Goal: Download file/media

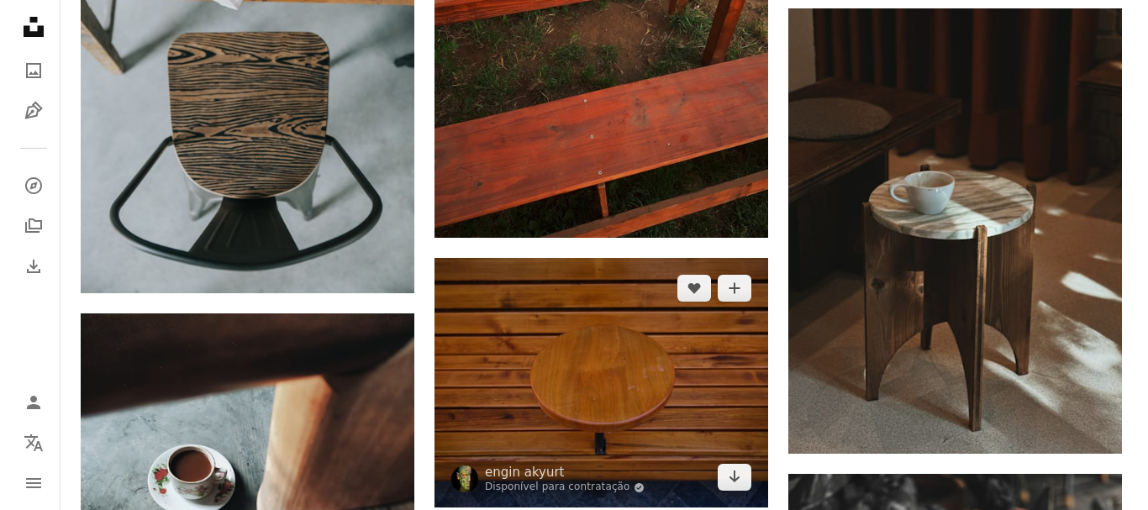
scroll to position [756, 0]
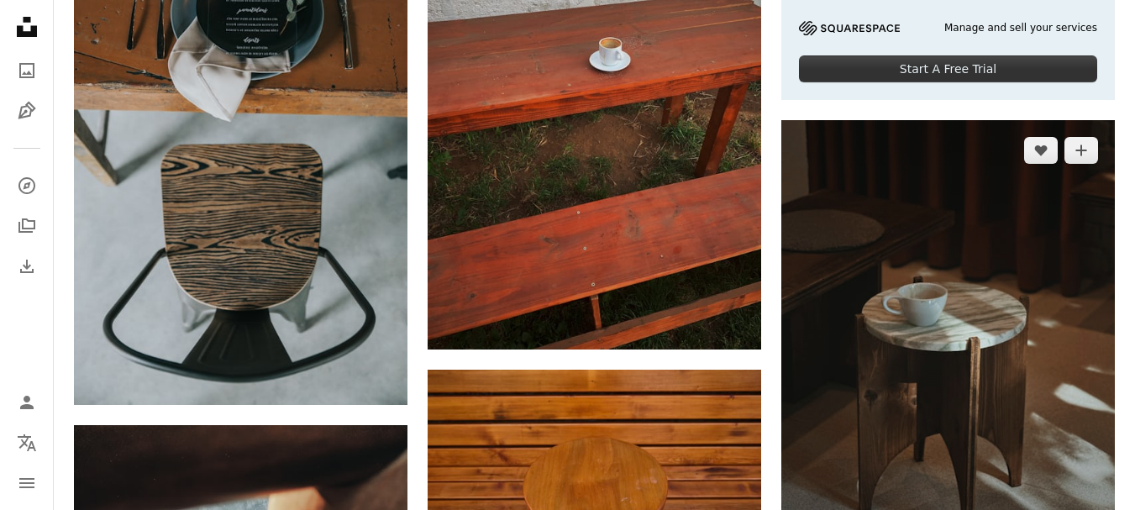
click at [947, 355] on img at bounding box center [948, 342] width 334 height 445
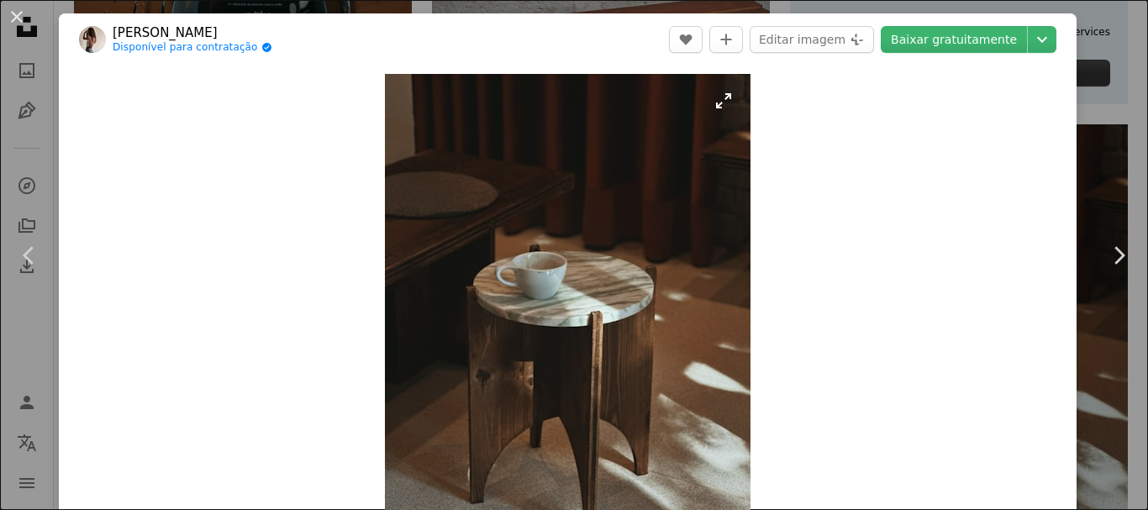
click at [570, 370] on img "Ampliar esta imagem" at bounding box center [568, 317] width 366 height 487
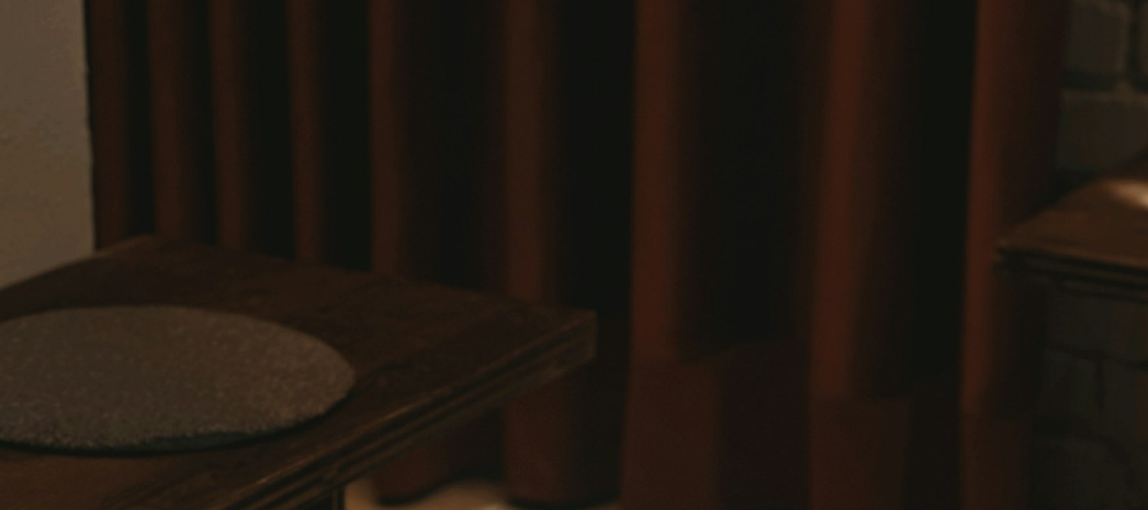
scroll to position [495, 0]
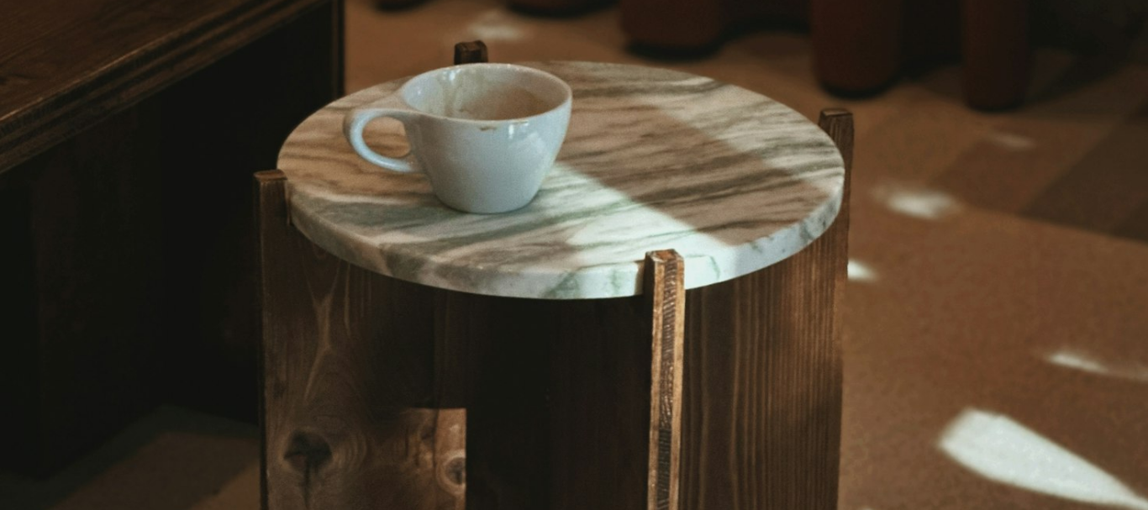
click at [570, 370] on img "Diminuir esta imagem" at bounding box center [574, 270] width 1150 height 1533
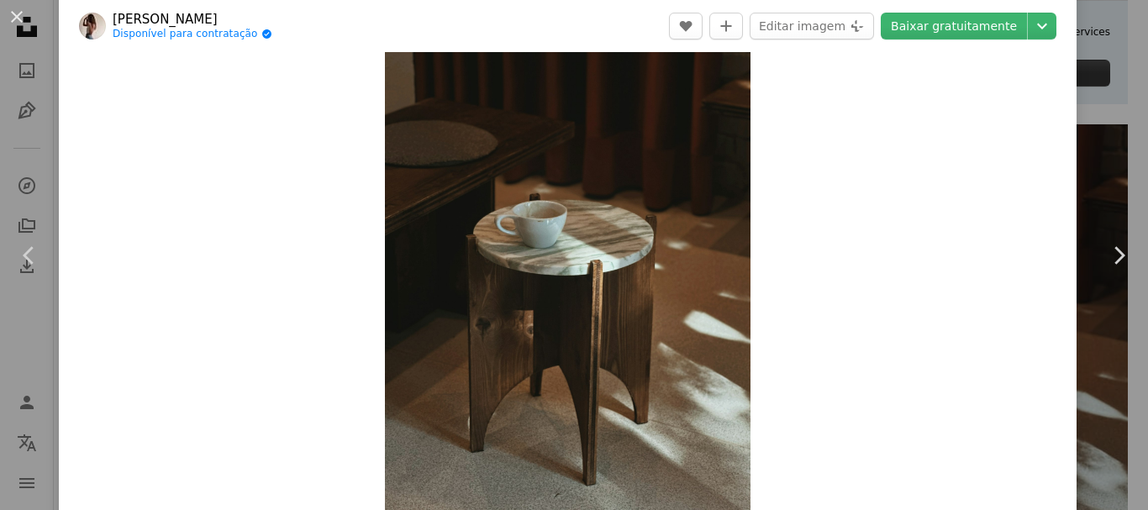
scroll to position [135, 0]
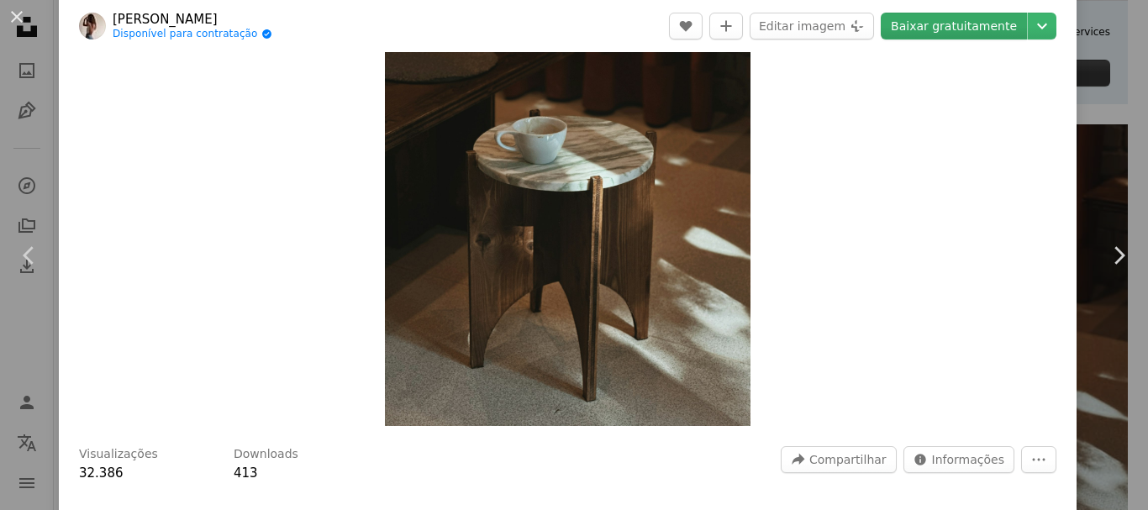
click at [932, 34] on link "Baixar gratuitamente" at bounding box center [954, 26] width 146 height 27
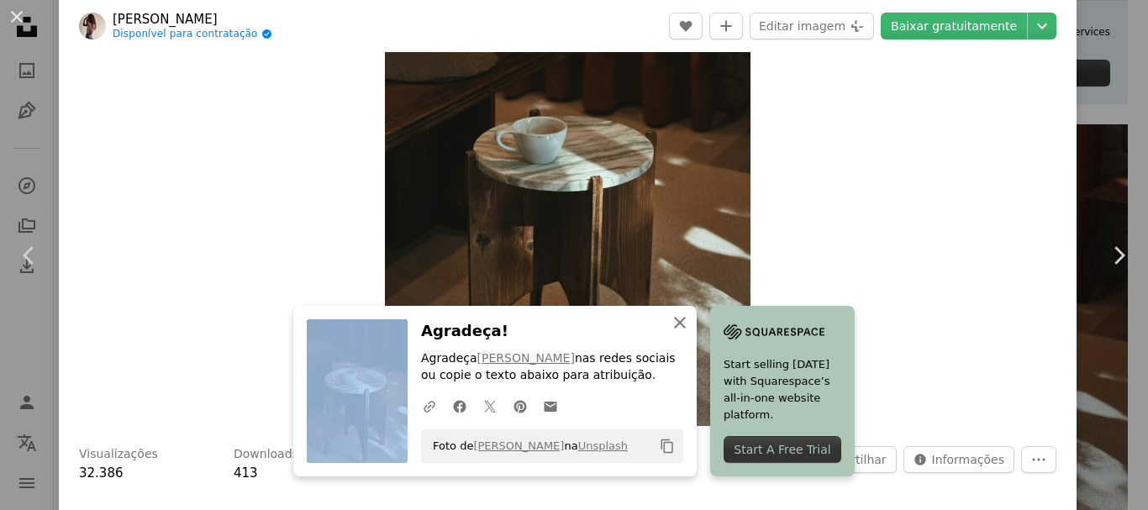
click at [678, 321] on icon "An X shape" at bounding box center [680, 323] width 20 height 20
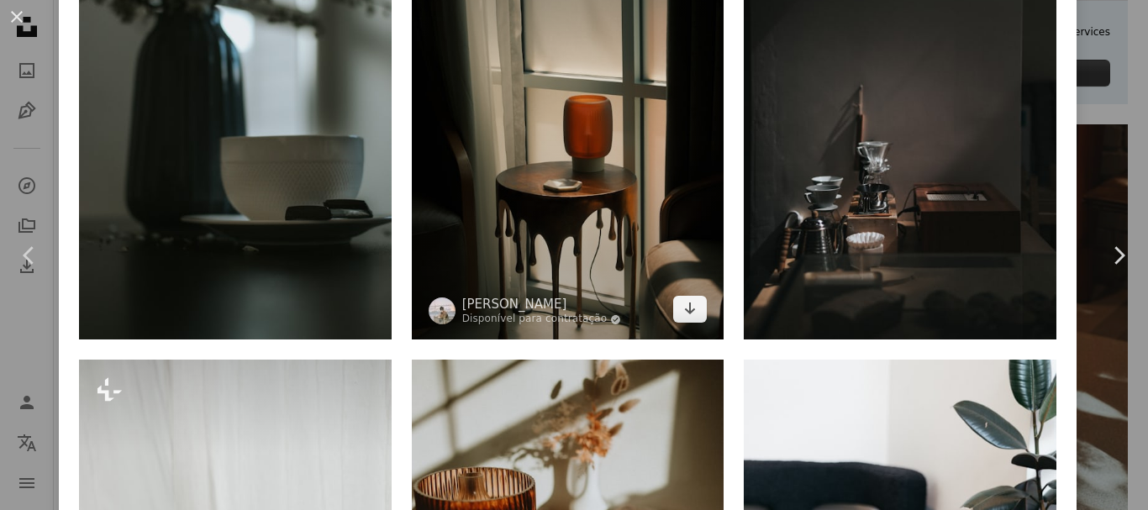
scroll to position [1312, 0]
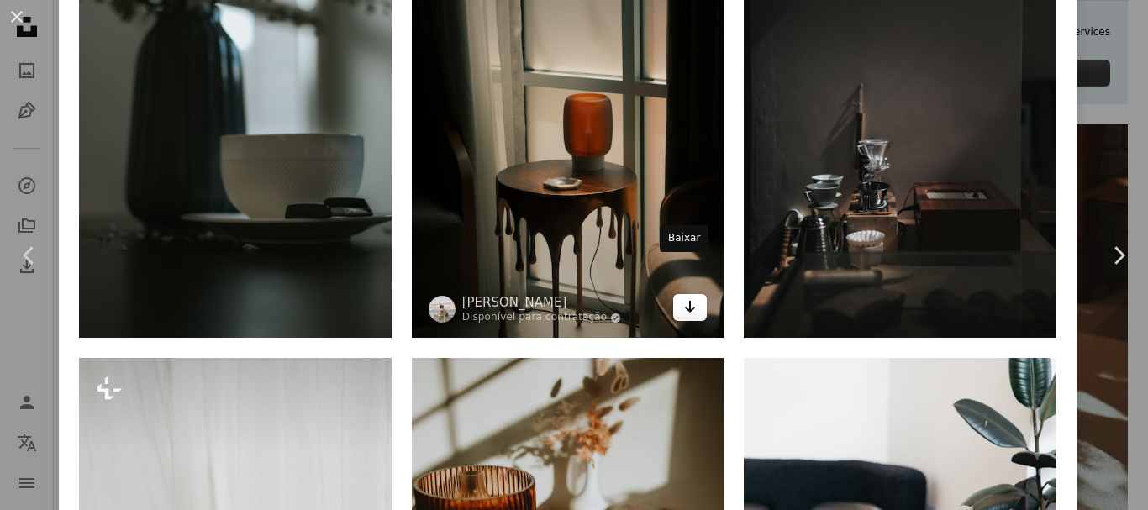
click at [685, 294] on link "Arrow pointing down" at bounding box center [690, 307] width 34 height 27
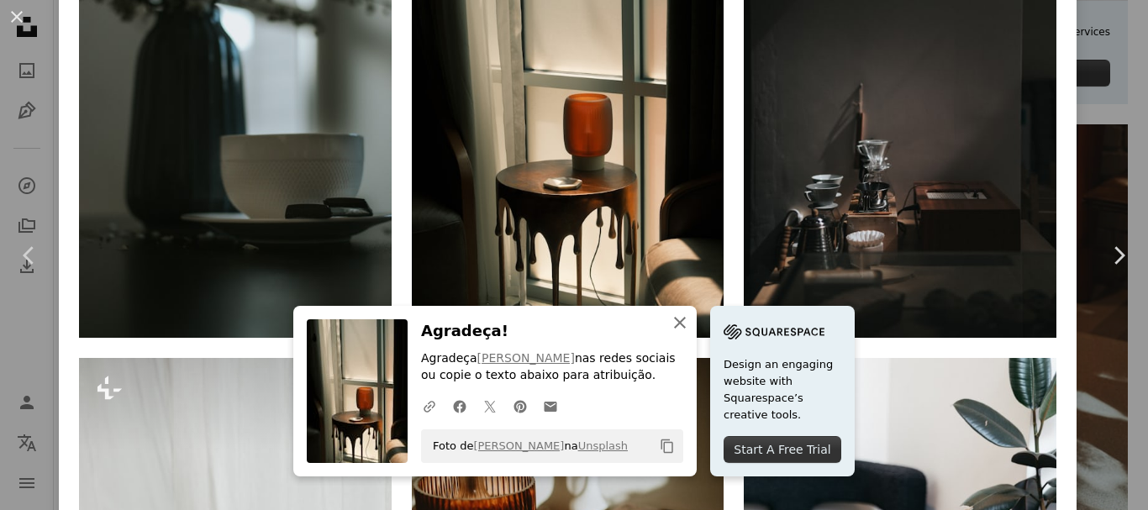
click at [673, 325] on icon "An X shape" at bounding box center [680, 323] width 20 height 20
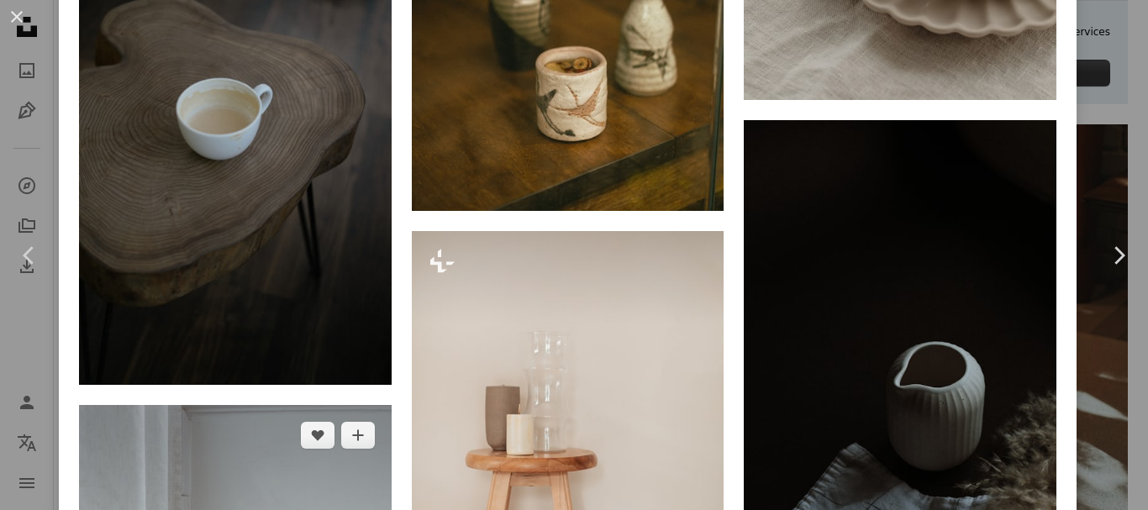
scroll to position [4757, 0]
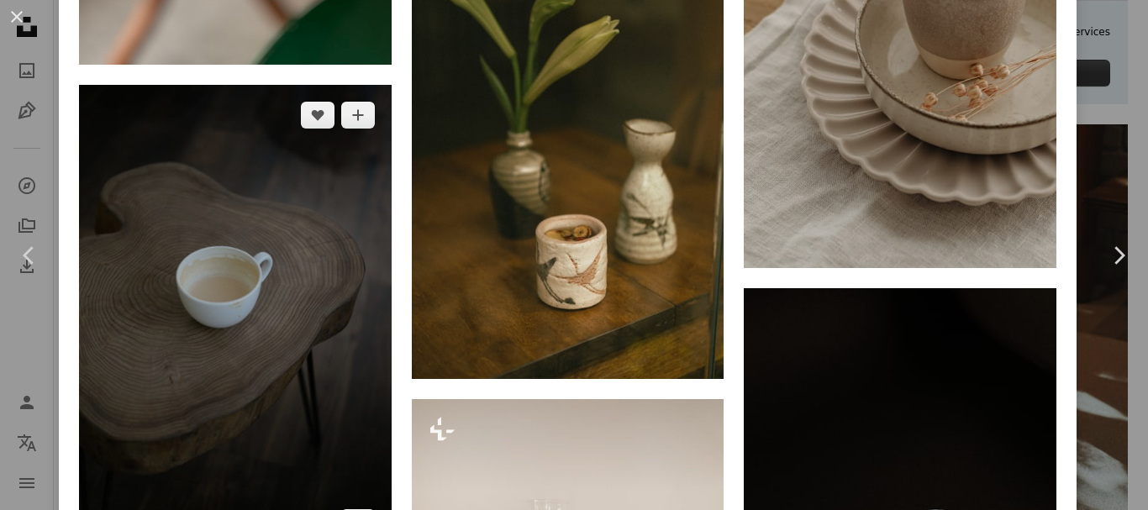
click at [314, 278] on img at bounding box center [235, 319] width 313 height 468
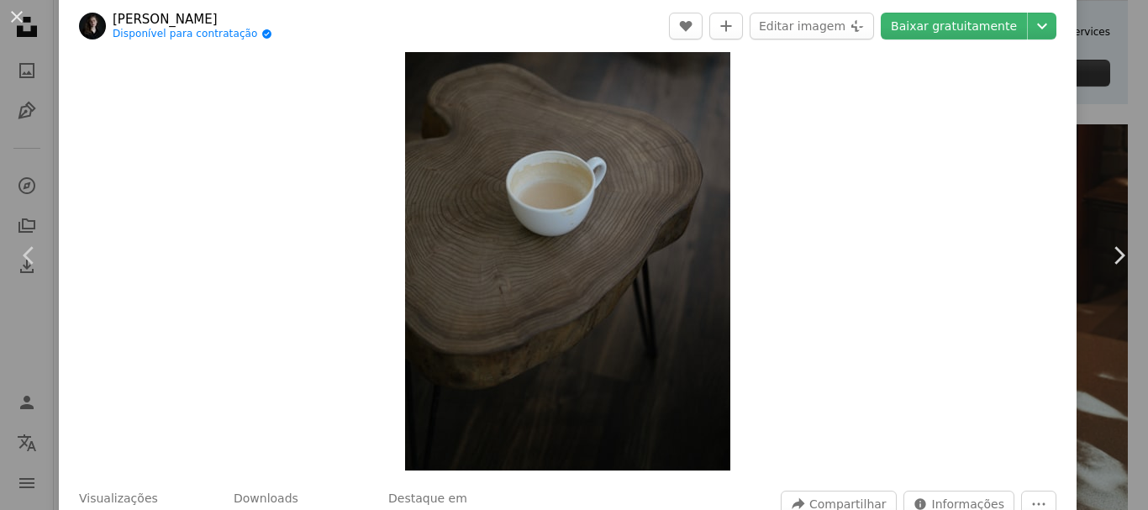
scroll to position [15, 0]
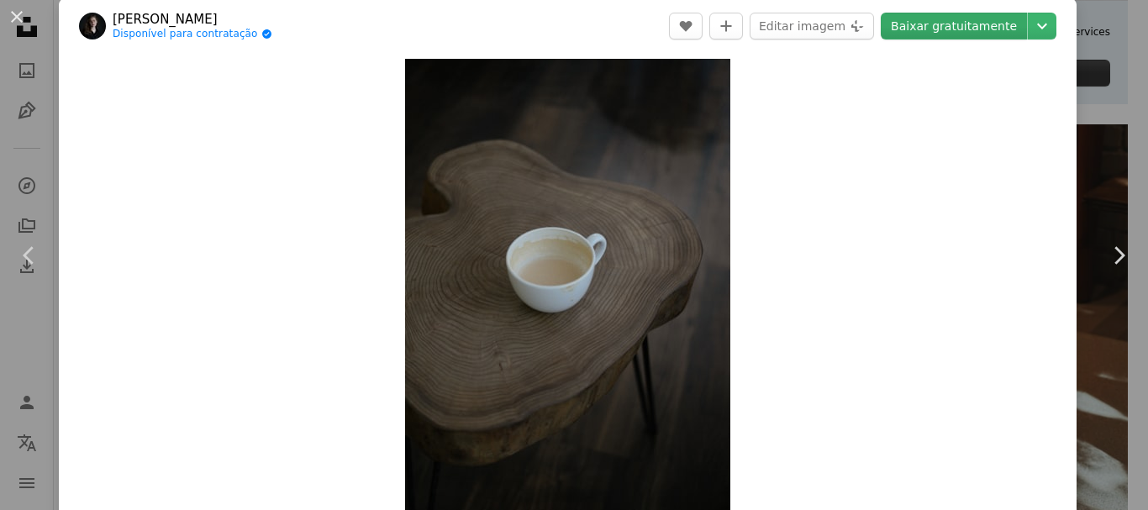
click at [906, 24] on link "Baixar gratuitamente" at bounding box center [954, 26] width 146 height 27
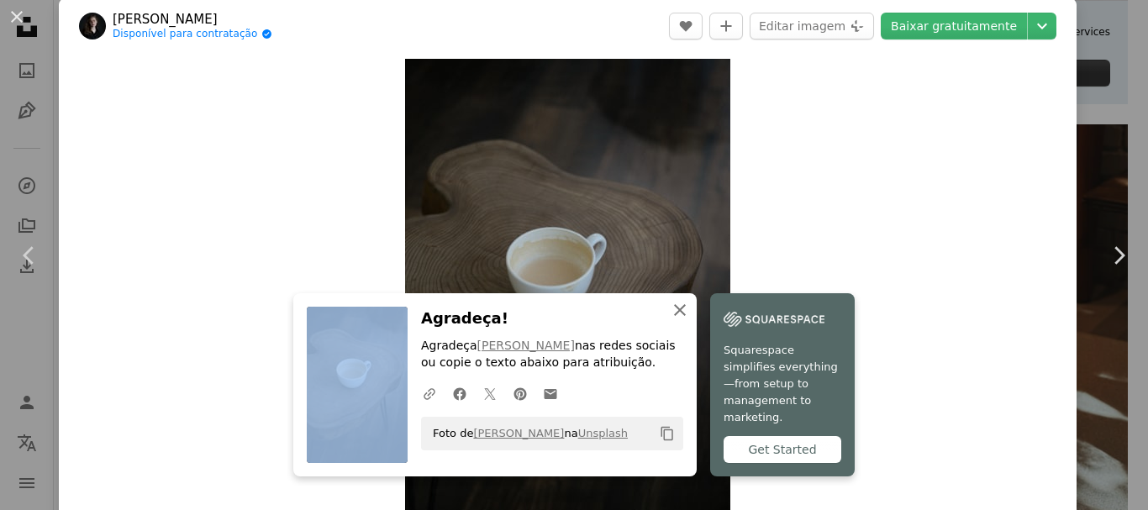
click at [677, 320] on icon "An X shape" at bounding box center [680, 310] width 20 height 20
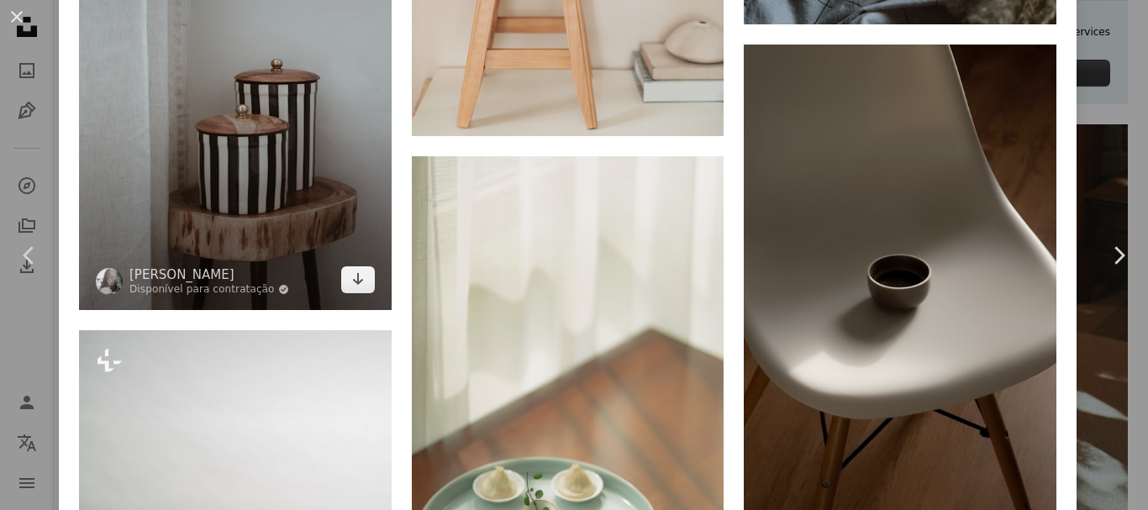
scroll to position [5391, 0]
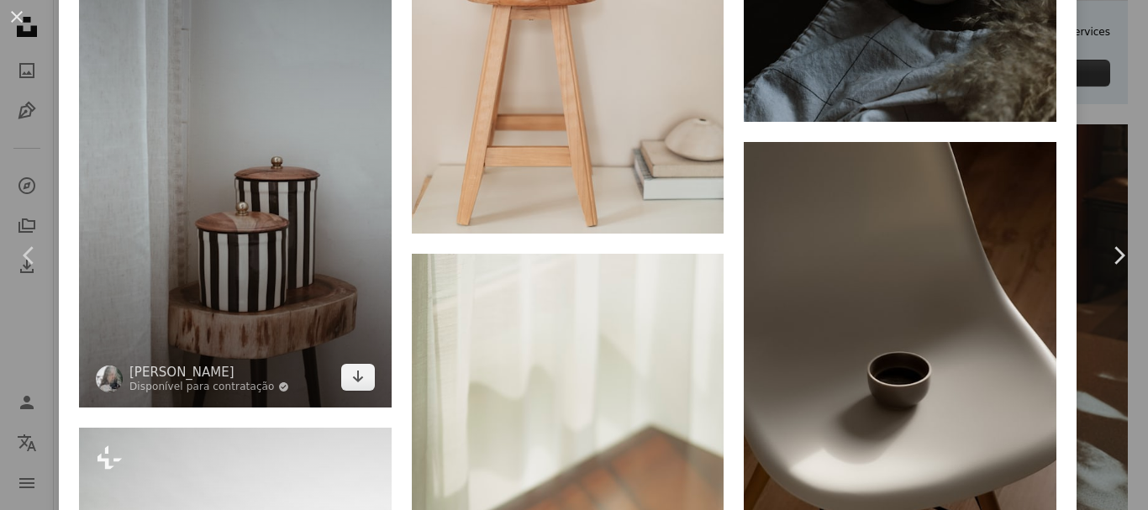
click at [229, 202] on img at bounding box center [235, 173] width 313 height 468
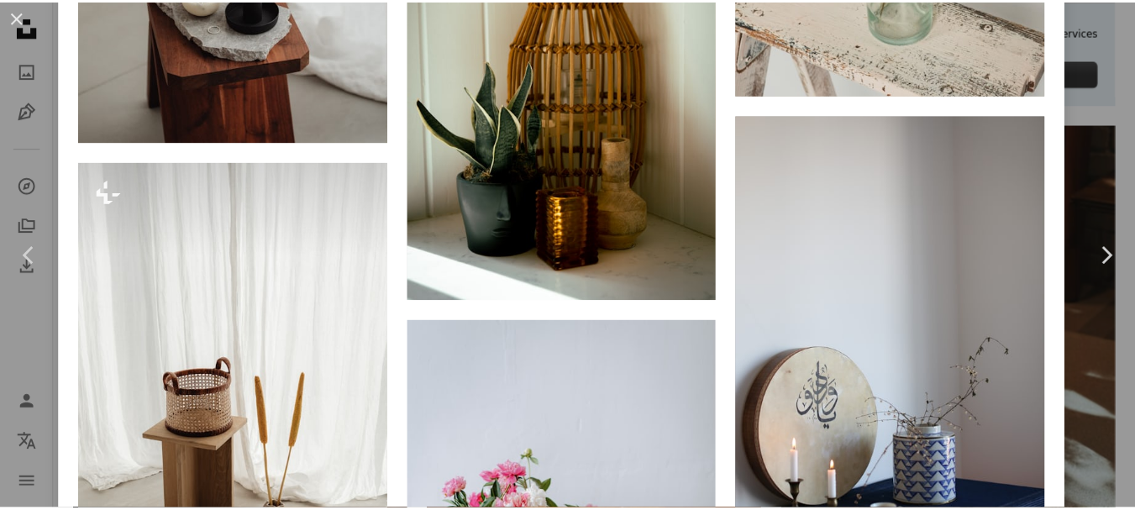
scroll to position [4118, 0]
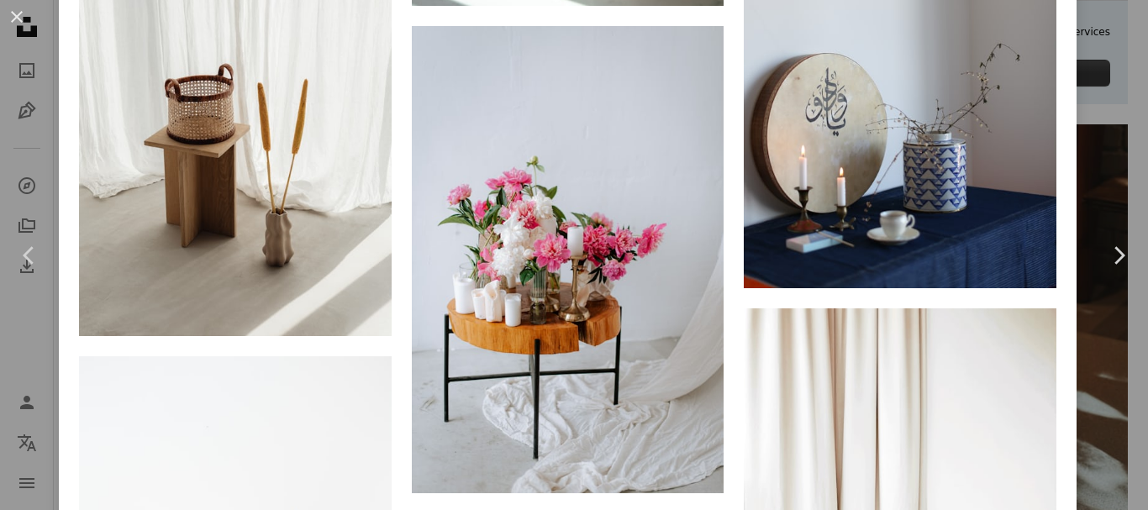
click at [1097, 398] on div "An X shape Chevron left Chevron right [PERSON_NAME] Disponível para contratação…" at bounding box center [574, 255] width 1148 height 510
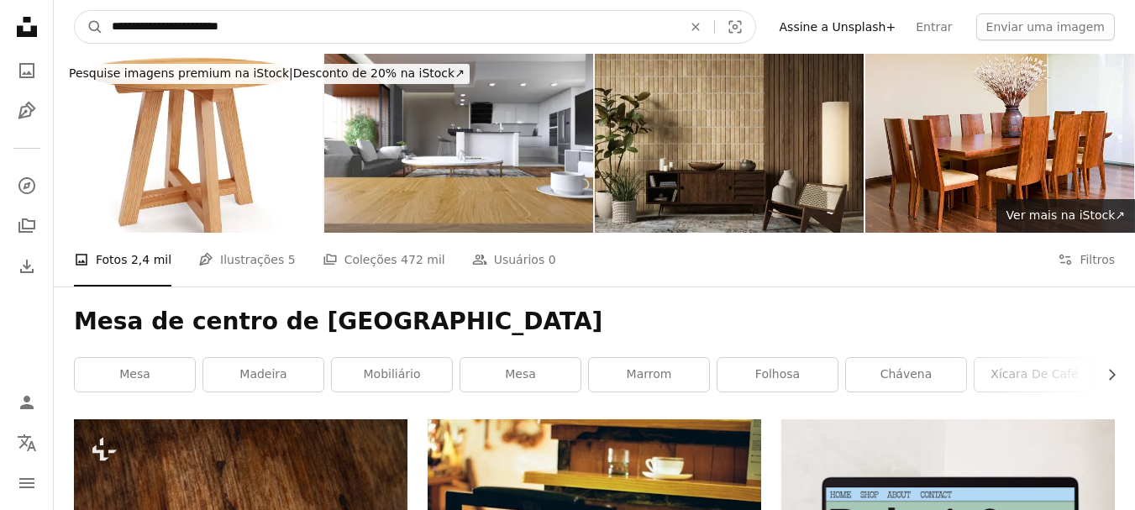
click at [524, 33] on input "**********" at bounding box center [390, 27] width 574 height 32
paste input "Pesquise conteúdo visual em todo o site"
type input "**********"
click at [524, 33] on input "**********" at bounding box center [390, 27] width 574 height 32
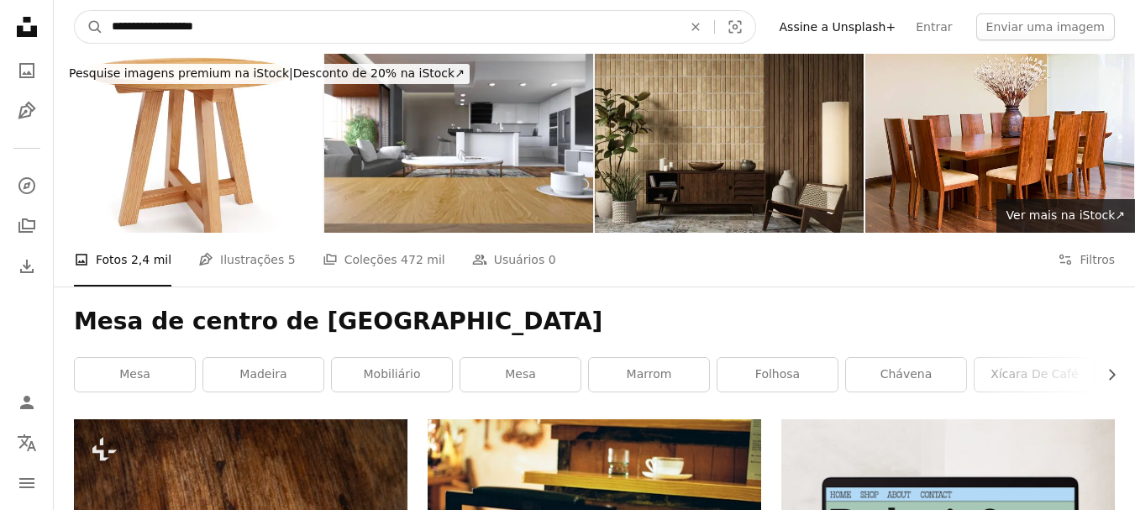
click button "A magnifying glass" at bounding box center [89, 27] width 29 height 32
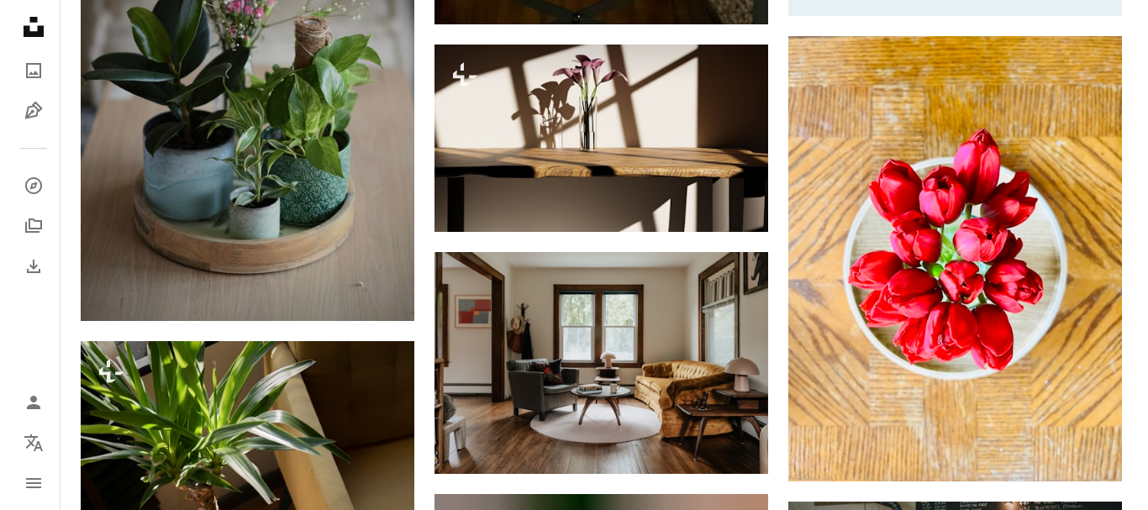
scroll to position [1008, 0]
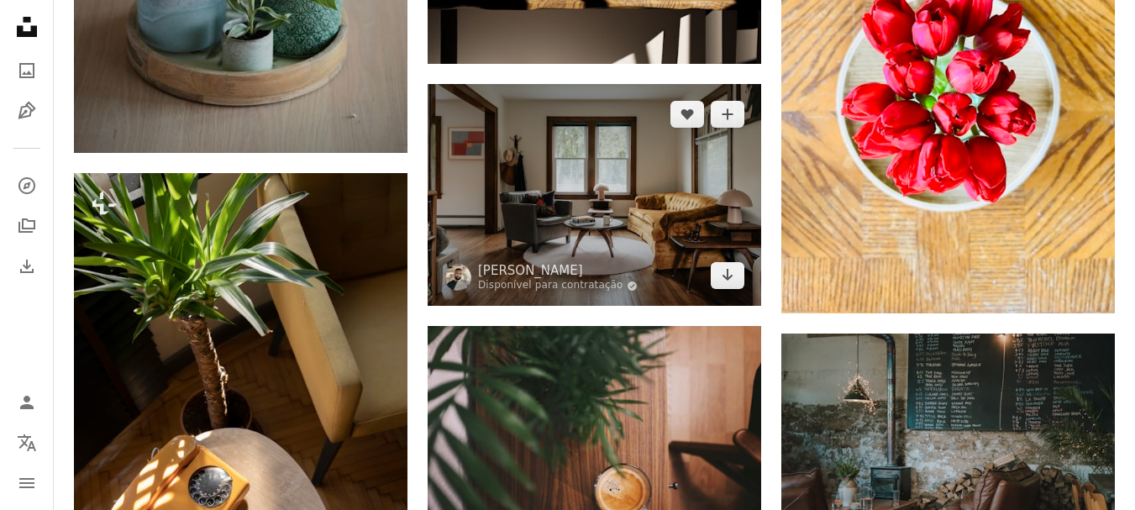
click at [616, 238] on img at bounding box center [595, 195] width 334 height 222
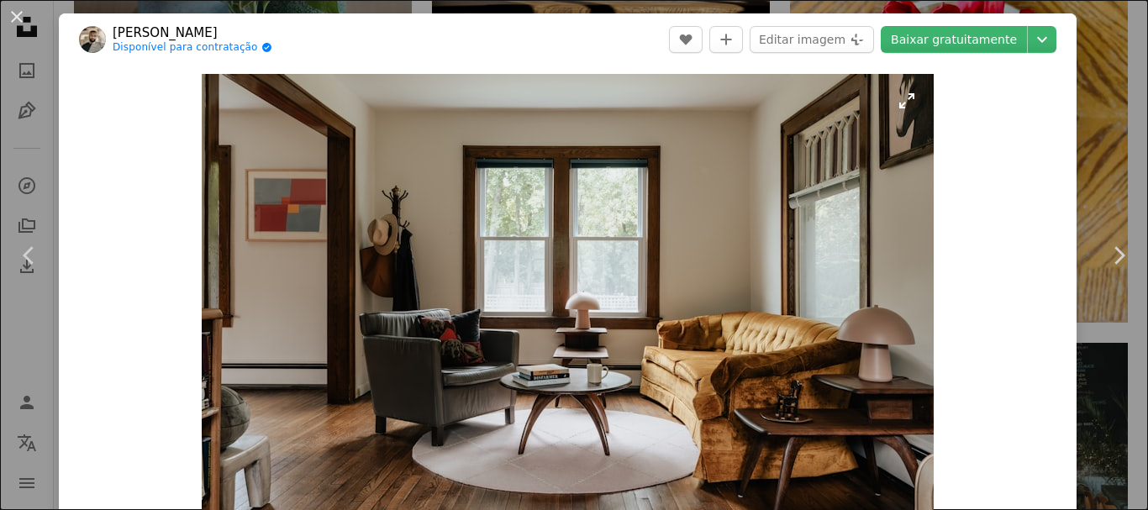
click at [562, 372] on img "Ampliar esta imagem" at bounding box center [568, 318] width 732 height 488
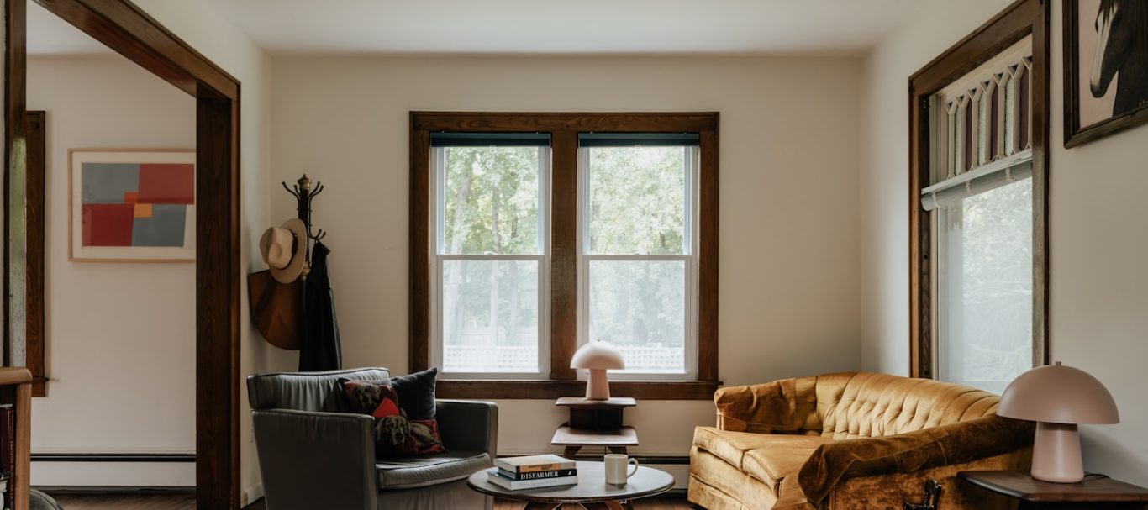
scroll to position [120, 0]
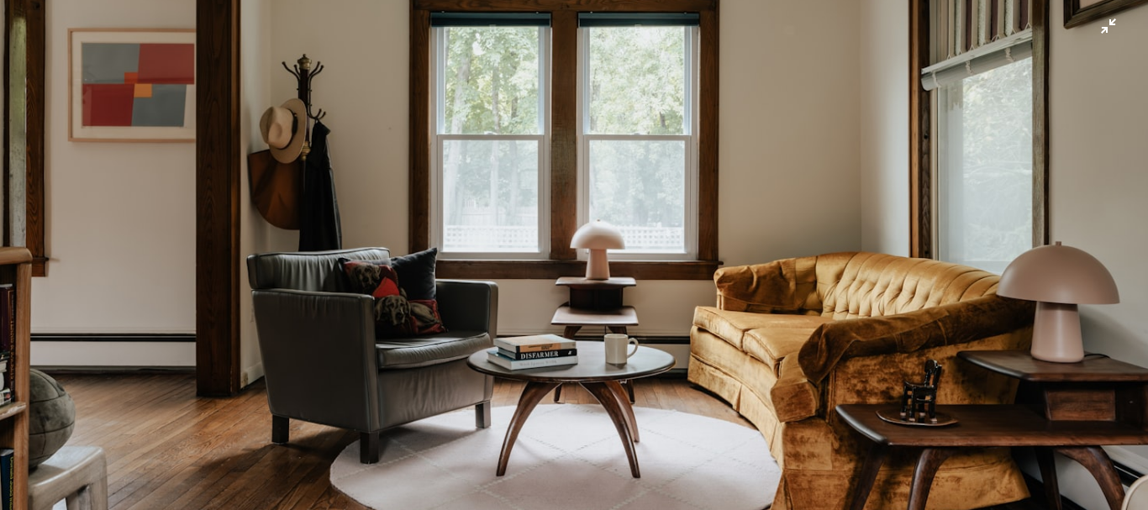
click at [562, 374] on img "Diminuir esta imagem" at bounding box center [574, 262] width 1150 height 766
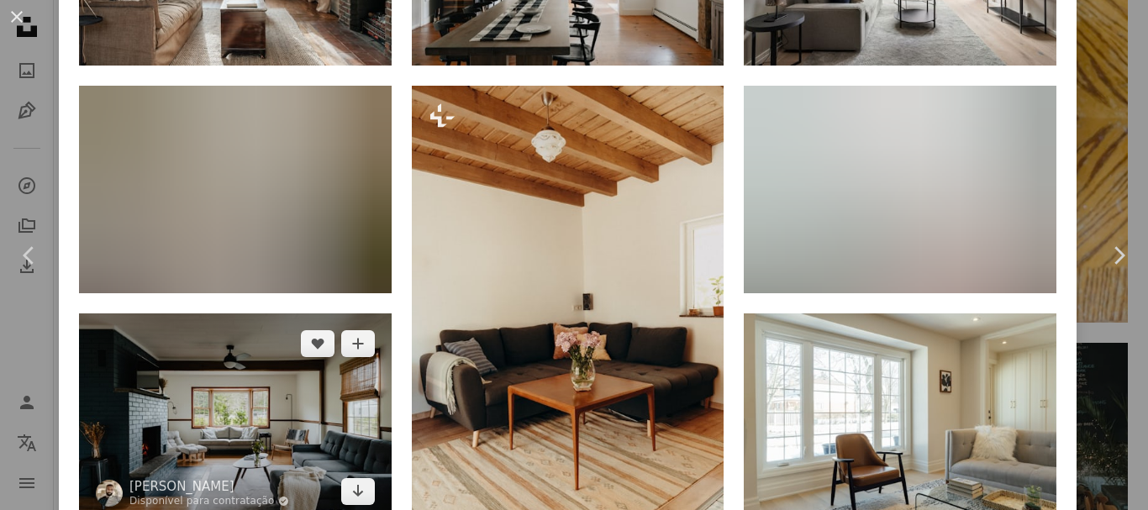
scroll to position [1597, 0]
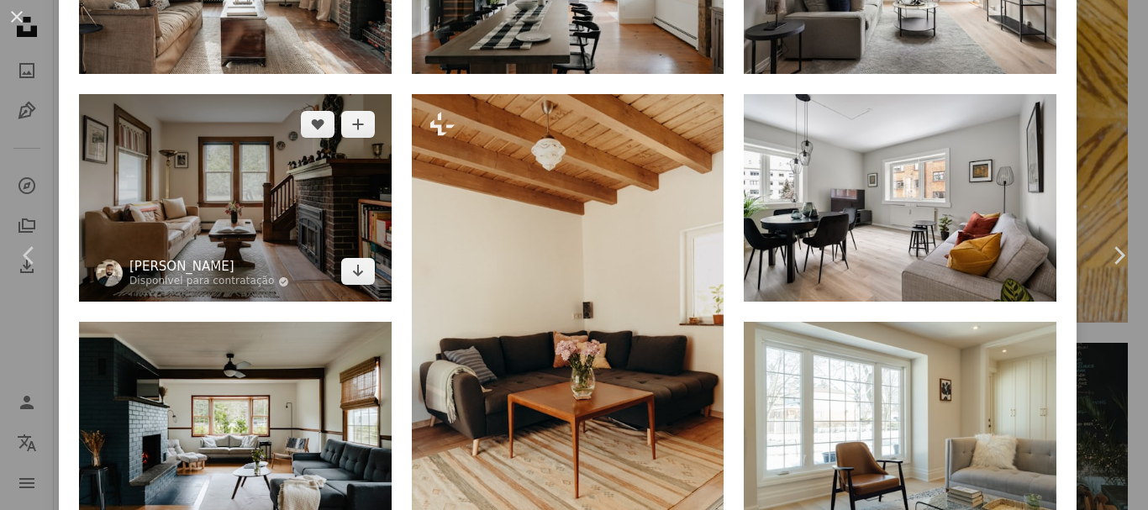
click at [241, 258] on link "[PERSON_NAME]" at bounding box center [209, 266] width 160 height 17
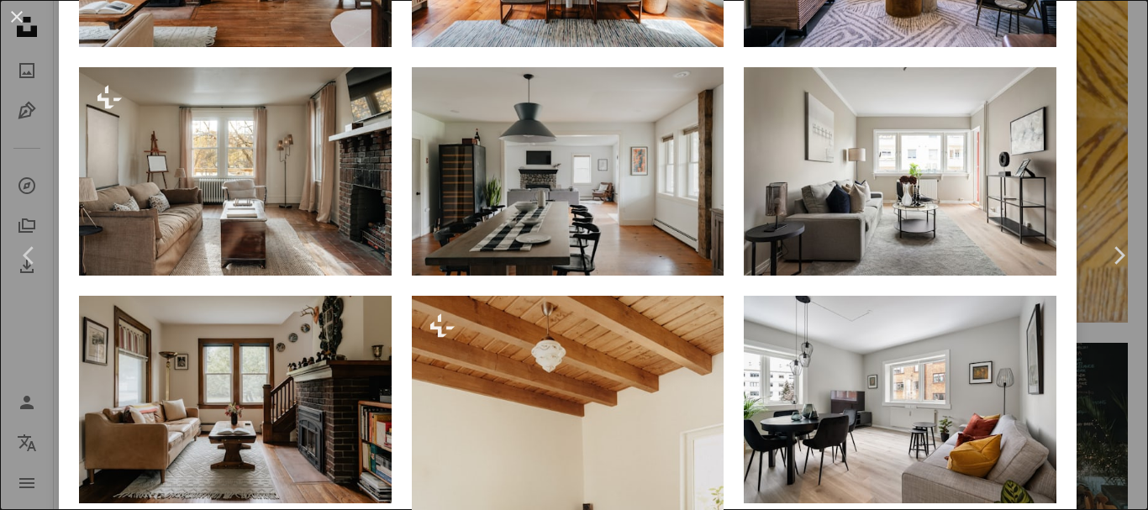
scroll to position [1429, 0]
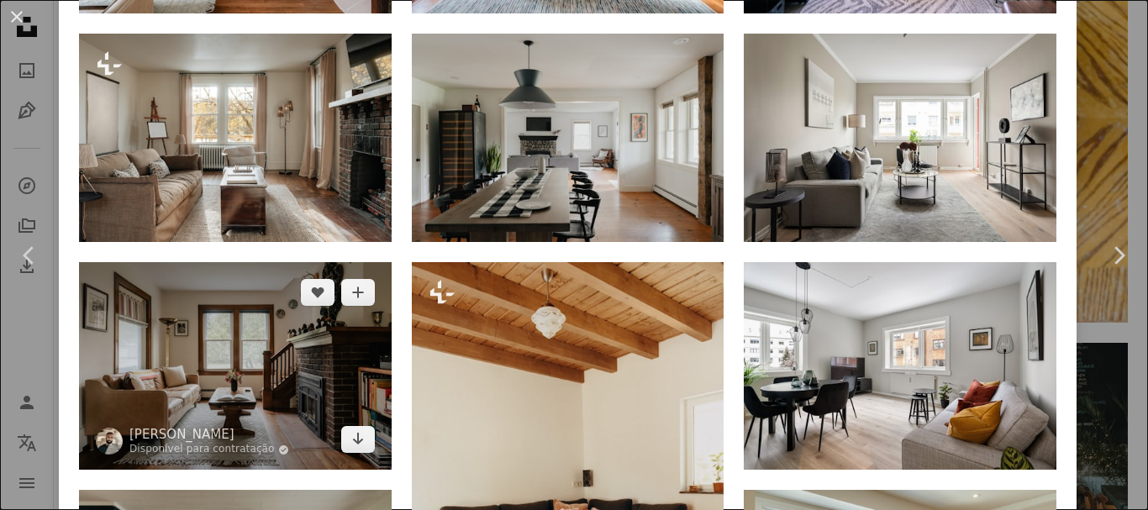
click at [251, 339] on img at bounding box center [235, 366] width 313 height 208
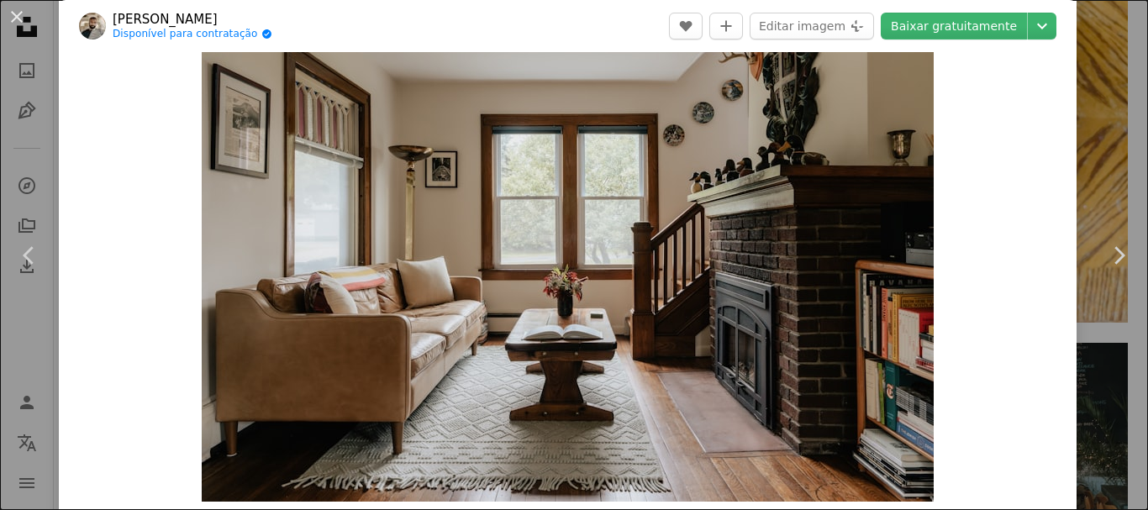
scroll to position [84, 0]
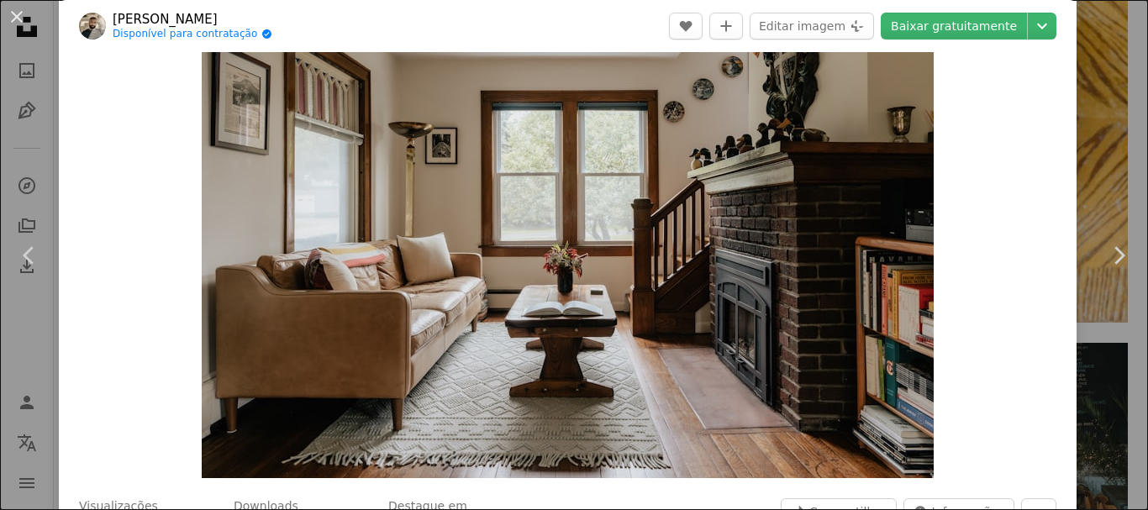
click at [539, 329] on img "Ampliar esta imagem" at bounding box center [568, 234] width 732 height 488
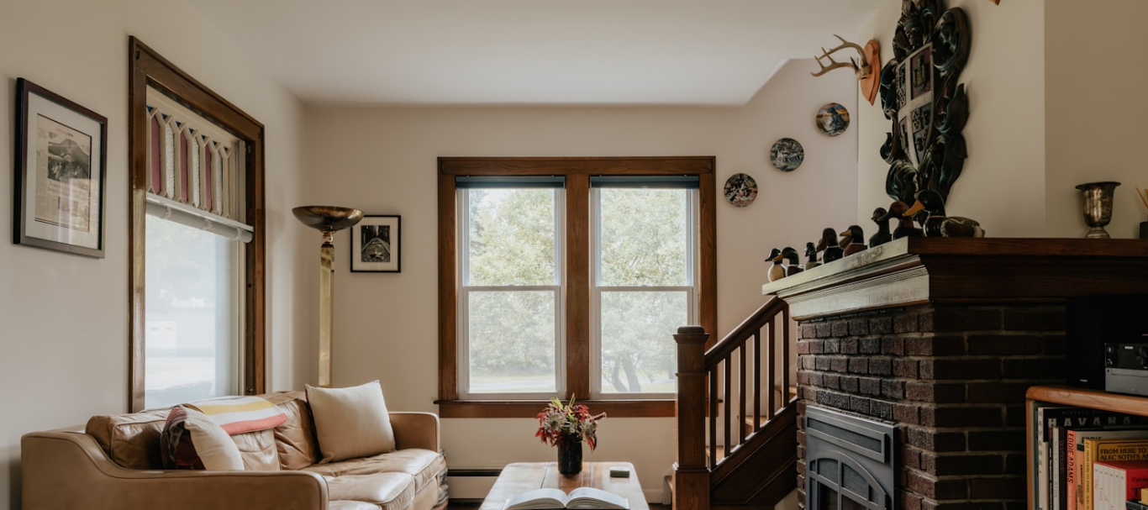
scroll to position [120, 0]
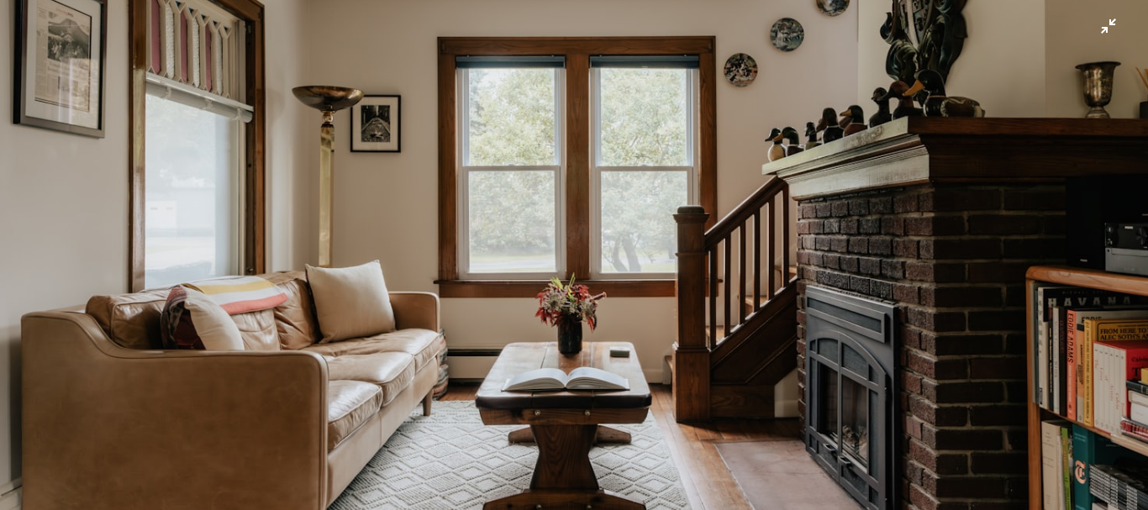
click at [539, 329] on img "Diminuir esta imagem" at bounding box center [574, 262] width 1150 height 766
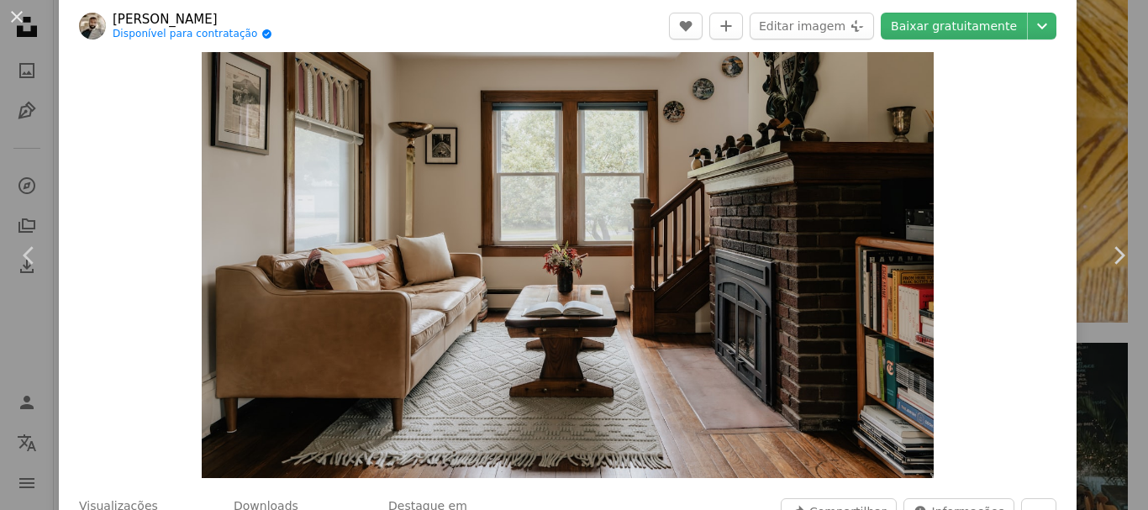
scroll to position [74, 0]
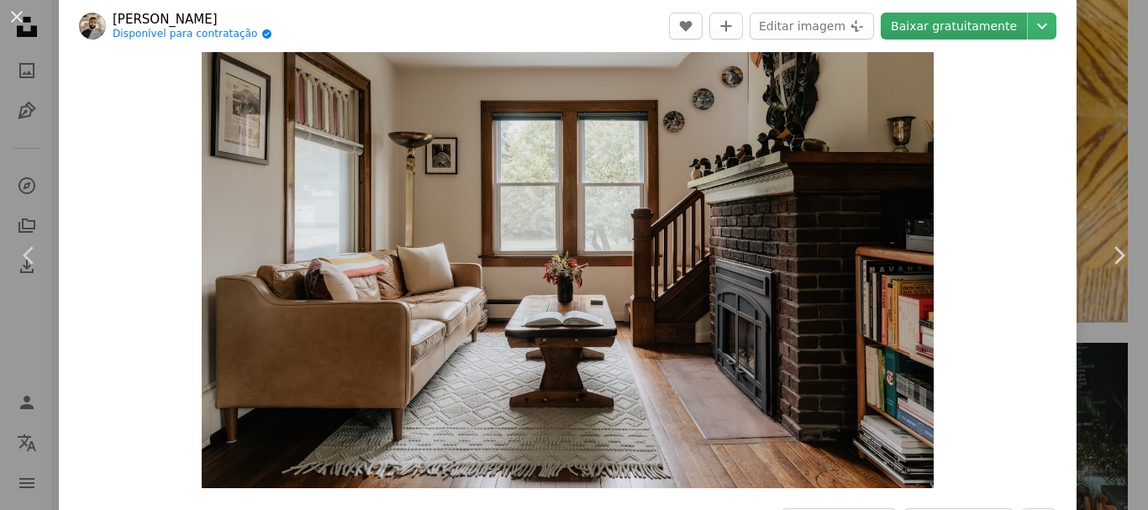
click at [949, 30] on link "Baixar gratuitamente" at bounding box center [954, 26] width 146 height 27
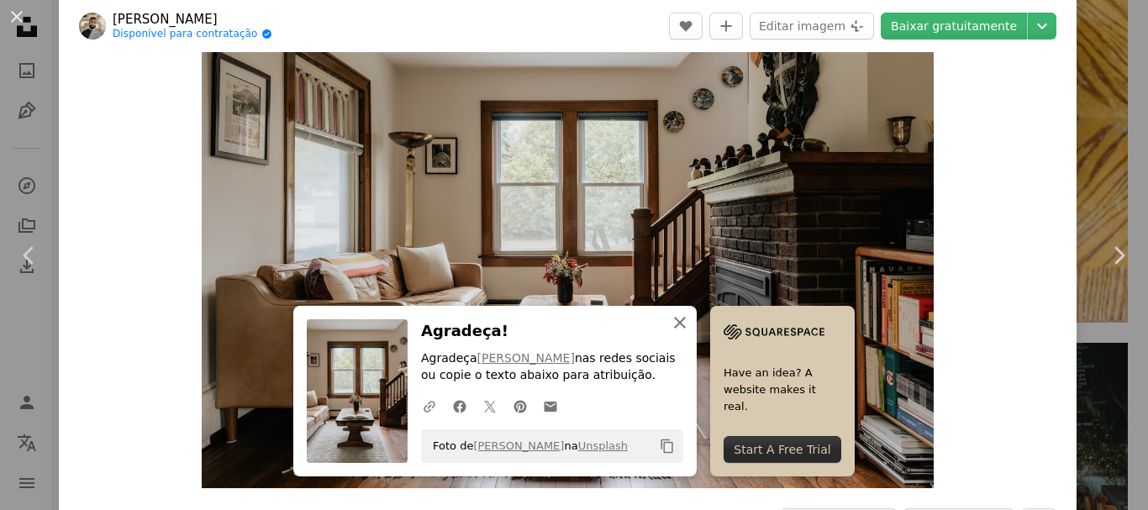
click at [677, 315] on icon "An X shape" at bounding box center [680, 323] width 20 height 20
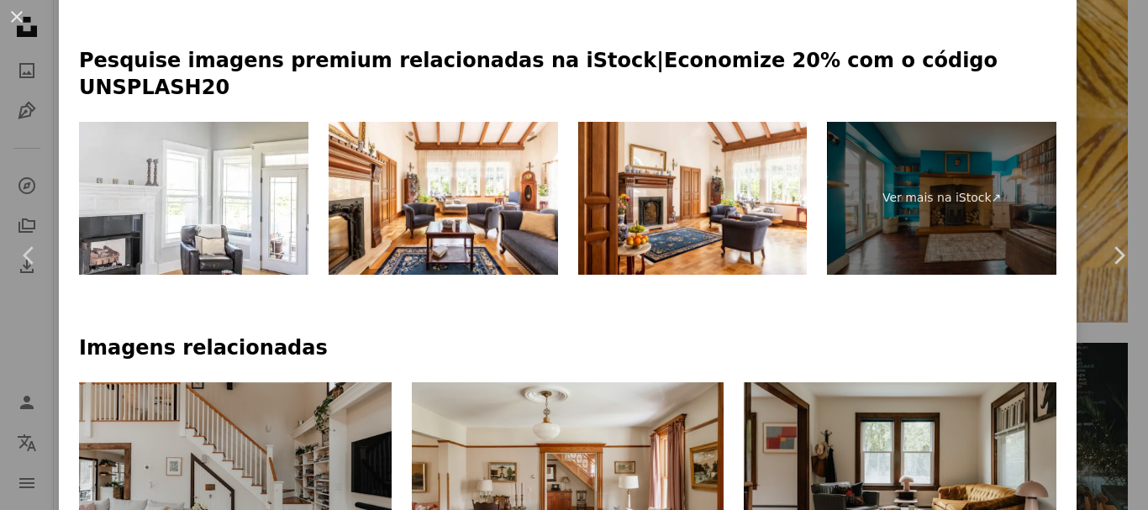
scroll to position [998, 0]
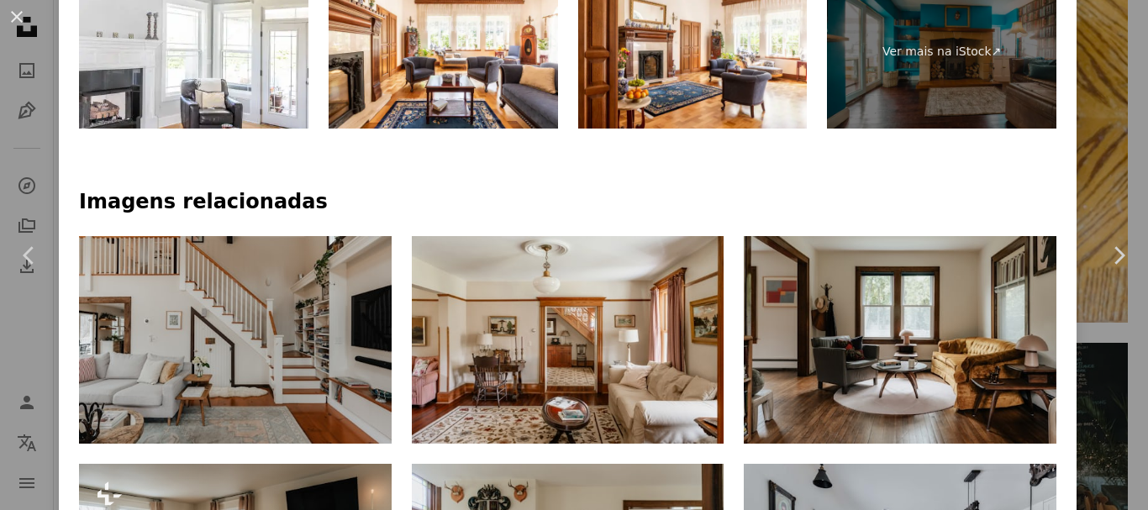
click at [714, 189] on h4 "Imagens relacionadas" at bounding box center [567, 202] width 977 height 27
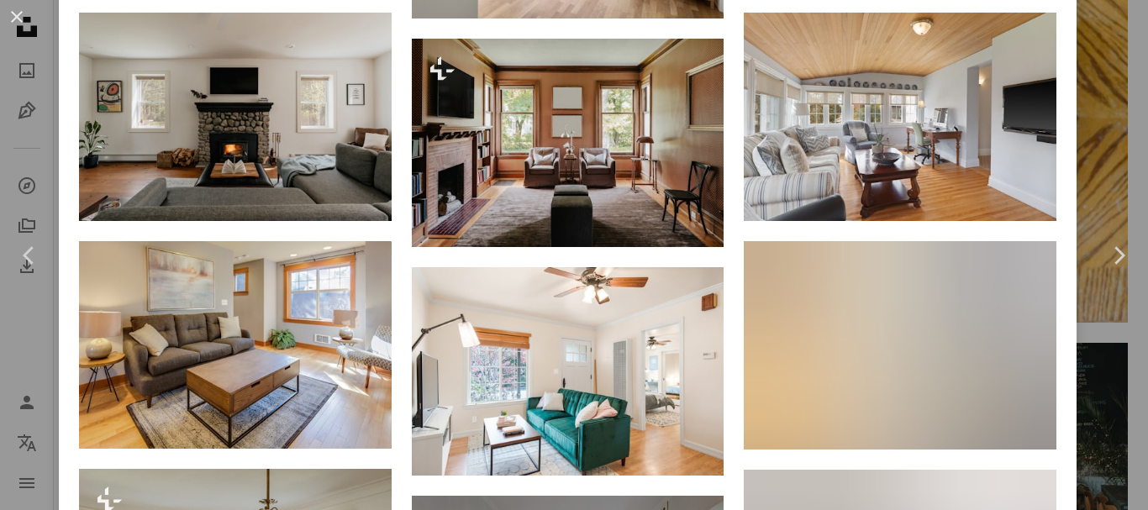
scroll to position [2007, 0]
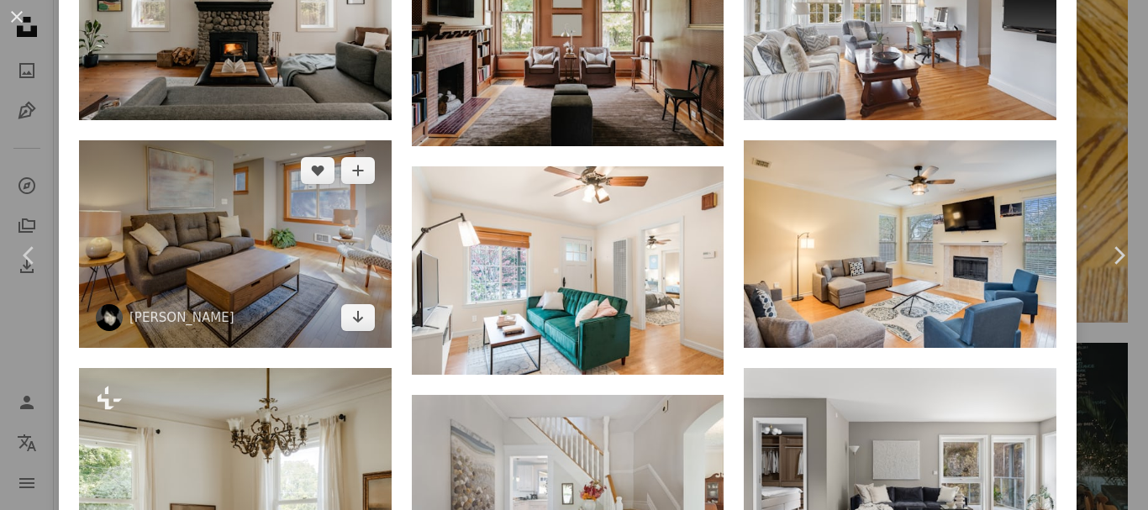
click at [319, 211] on img at bounding box center [235, 244] width 313 height 208
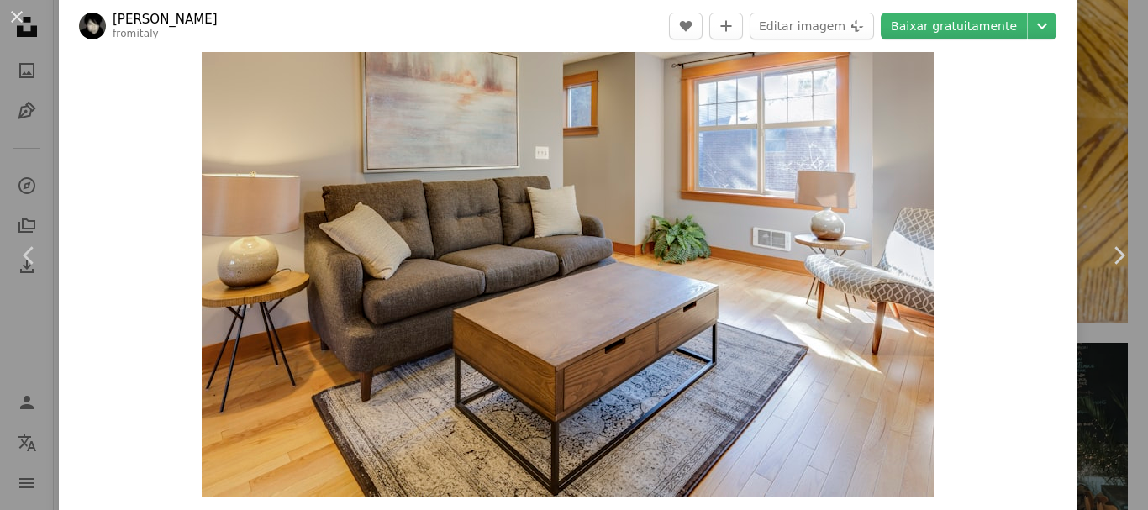
scroll to position [84, 0]
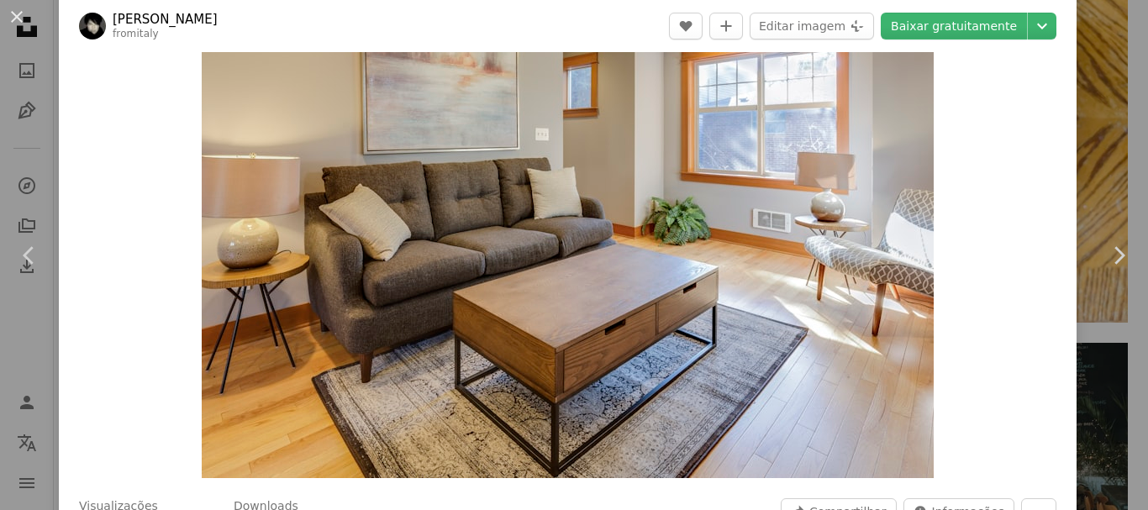
click at [932, 41] on header "[PERSON_NAME] fromitaly A heart A plus sign Editar imagem Plus sign for Unsplas…" at bounding box center [568, 26] width 1018 height 52
click at [932, 34] on link "Baixar gratuitamente" at bounding box center [954, 26] width 146 height 27
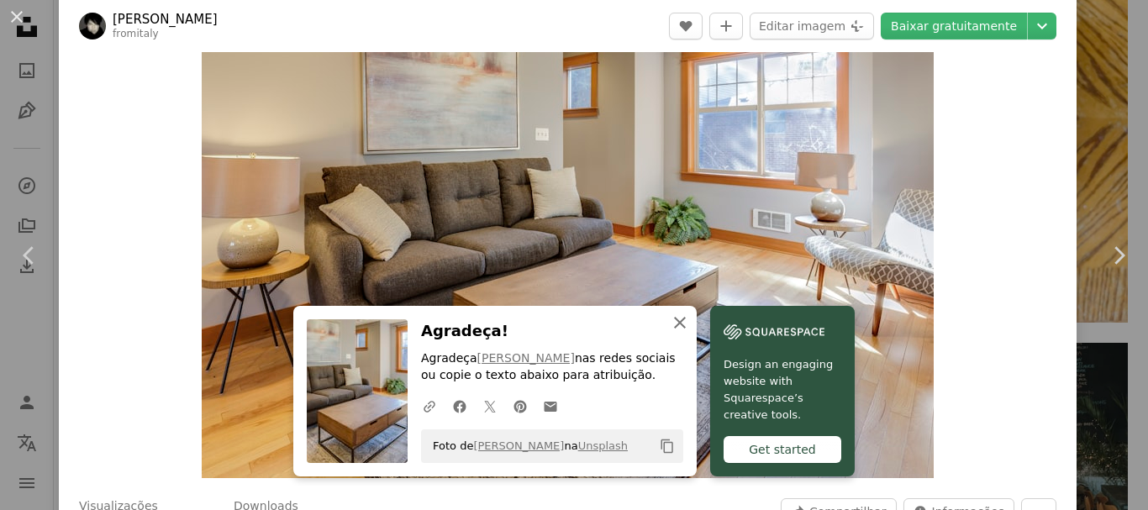
click at [679, 320] on icon "An X shape" at bounding box center [680, 323] width 20 height 20
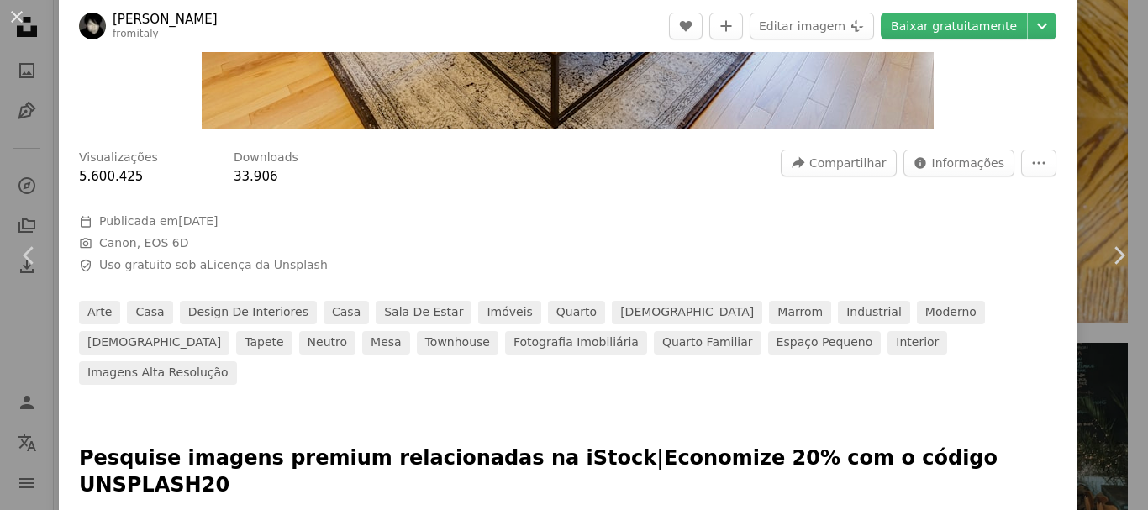
scroll to position [756, 0]
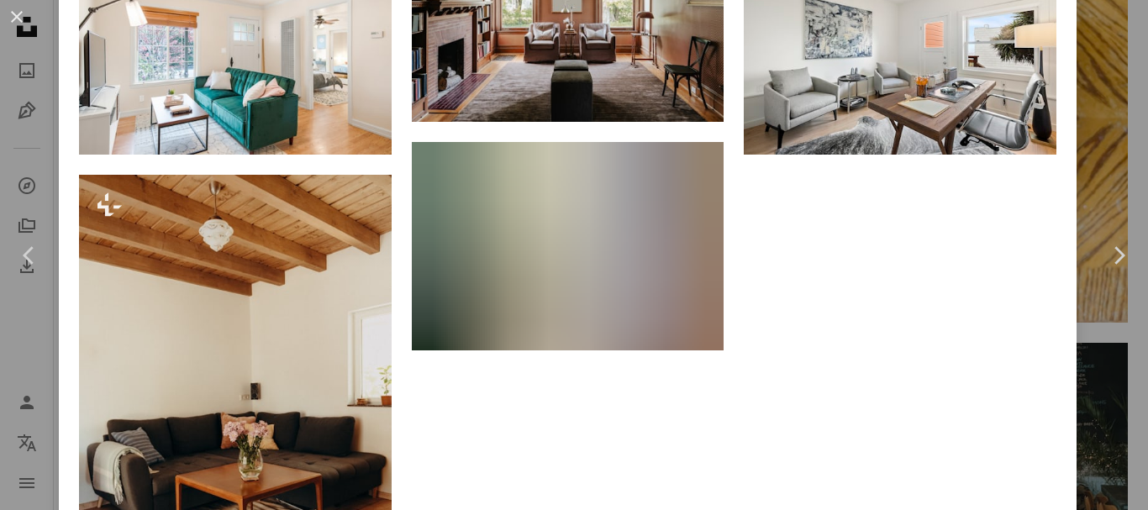
scroll to position [2609, 0]
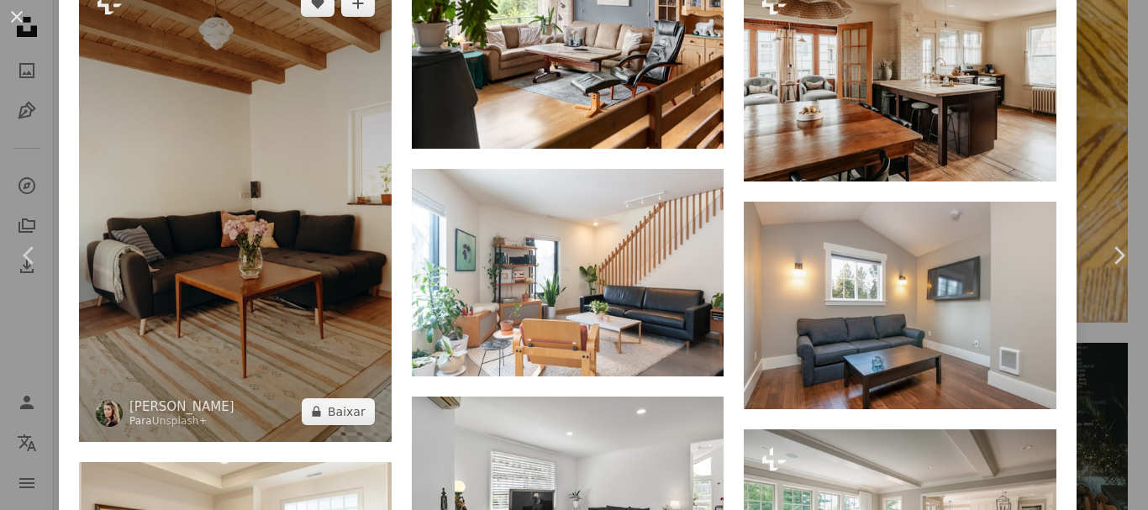
click at [311, 211] on img at bounding box center [235, 207] width 313 height 468
